Goal: Task Accomplishment & Management: Complete application form

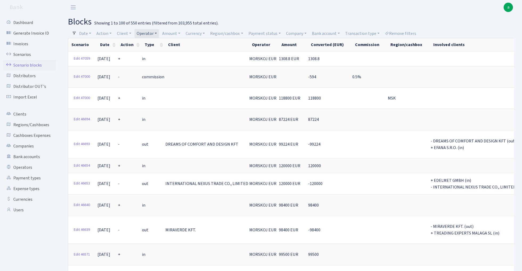
select select "100"
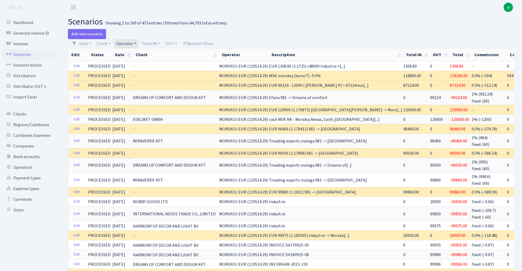
select select "323"
select select "100"
click at [120, 43] on link "Operator" at bounding box center [126, 43] width 24 height 9
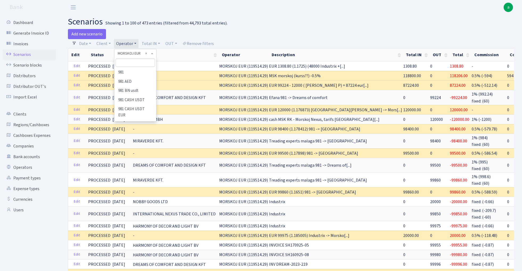
scroll to position [2001, 0]
click at [138, 63] on input "search" at bounding box center [135, 63] width 39 height 8
type input "vanj"
click at [145, 72] on li "VANJA" at bounding box center [135, 72] width 40 height 9
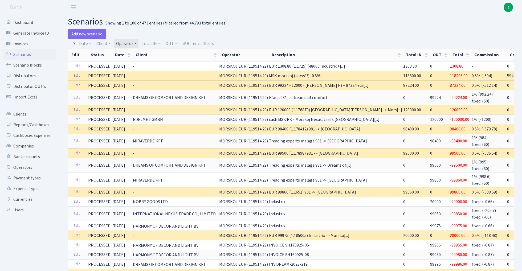
click at [126, 44] on link "Operator" at bounding box center [126, 43] width 24 height 9
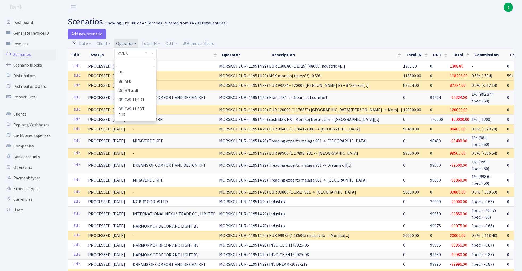
scroll to position [3032, 0]
click at [131, 64] on input "search" at bounding box center [135, 63] width 39 height 8
type input "vanj"
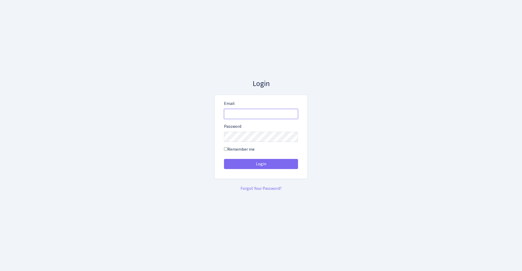
type input "[EMAIL_ADDRESS][DOMAIN_NAME]"
click at [261, 164] on button "Login" at bounding box center [261, 164] width 74 height 10
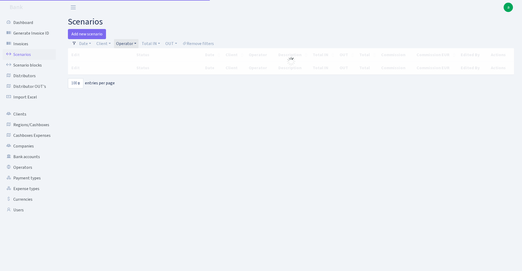
select select "100"
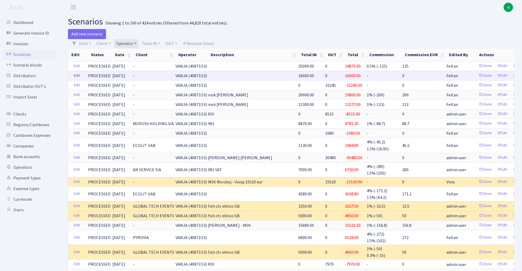
click at [77, 74] on link "Edit" at bounding box center [76, 76] width 11 height 8
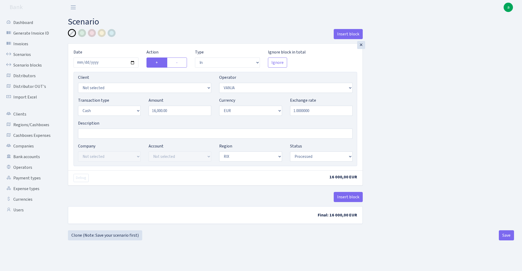
select select "in"
select select "3"
select select "1"
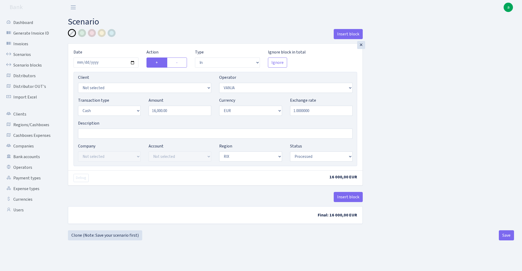
select select "processed"
click at [100, 135] on input "Description" at bounding box center [215, 134] width 274 height 10
type input "[PERSON_NAME] [PERSON_NAME] - jur martins energy"
click at [94, 32] on div at bounding box center [92, 33] width 8 height 8
select select "379"
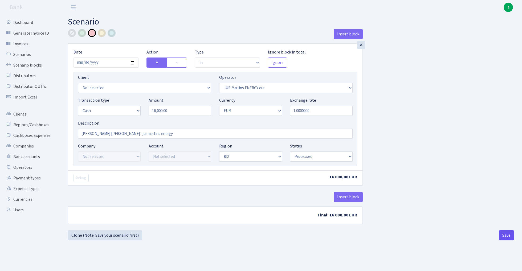
click at [507, 235] on button "Save" at bounding box center [506, 235] width 15 height 10
select select "in"
select select "379"
select select "1"
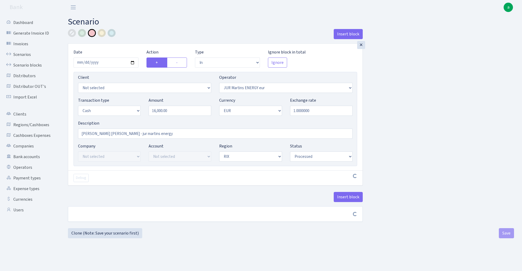
select select "1"
select select "processed"
click at [28, 53] on link "Scenarios" at bounding box center [29, 54] width 53 height 11
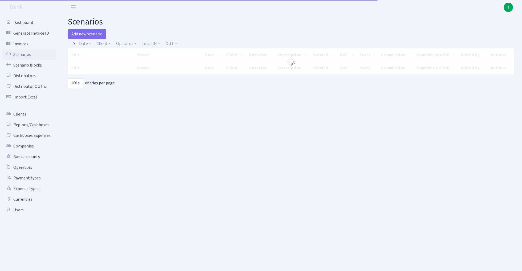
select select "100"
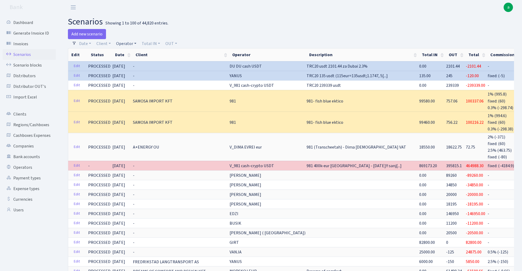
click at [123, 43] on link "Operator" at bounding box center [126, 43] width 24 height 9
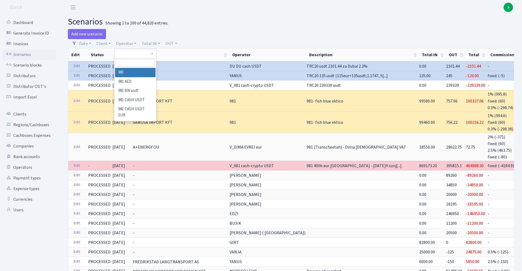
click at [127, 64] on input "search" at bounding box center [135, 63] width 39 height 8
